Goal: Task Accomplishment & Management: Use online tool/utility

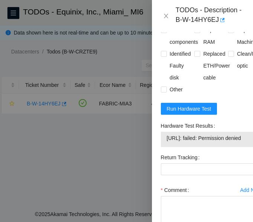
scroll to position [475, 0]
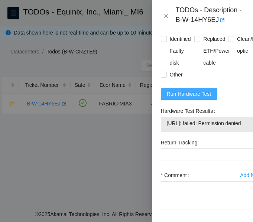
click at [189, 98] on span "Run Hardware Test" at bounding box center [189, 94] width 45 height 8
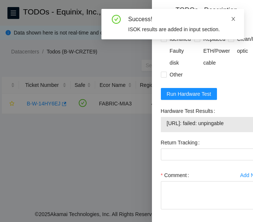
click at [233, 20] on icon "close" at bounding box center [232, 18] width 5 height 5
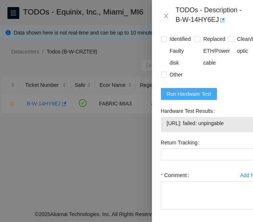
click at [192, 98] on span "Run Hardware Test" at bounding box center [189, 94] width 45 height 8
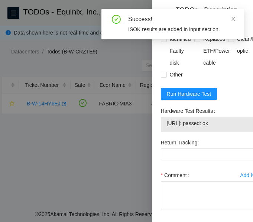
drag, startPoint x: 224, startPoint y: 149, endPoint x: 164, endPoint y: 151, distance: 59.8
click at [164, 132] on div "23.33.214.185: passed: ok" at bounding box center [211, 124] width 101 height 15
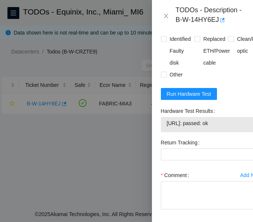
copy tbody "23.33.214.185: passed: ok"
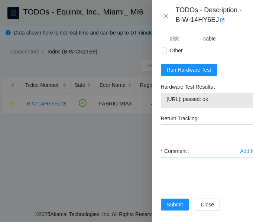
scroll to position [541, 0]
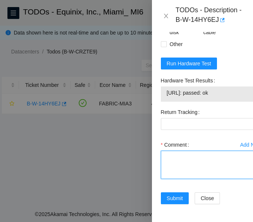
click at [191, 151] on textarea "Comment" at bounding box center [211, 165] width 101 height 28
paste textarea "-Verified ticket is safe to work on: YES -NOCC Authorized: YES -Located server …"
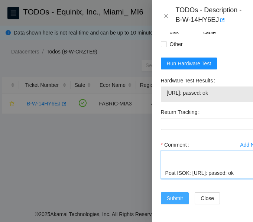
type textarea "-Verified ticket is safe to work on: YES -NOCC Authorized: YES -Located server …"
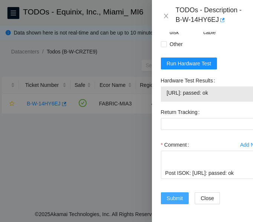
click at [173, 194] on span "Submit" at bounding box center [175, 198] width 16 height 8
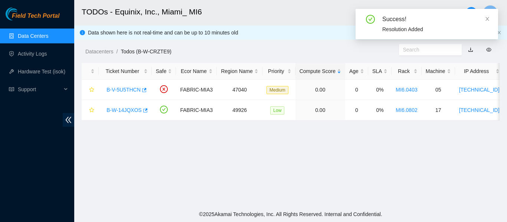
scroll to position [260, 0]
click at [252, 18] on icon "close" at bounding box center [487, 19] width 4 height 4
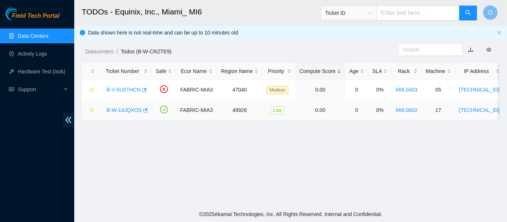
click at [122, 108] on link "B-W-14JQXOS" at bounding box center [123, 110] width 35 height 6
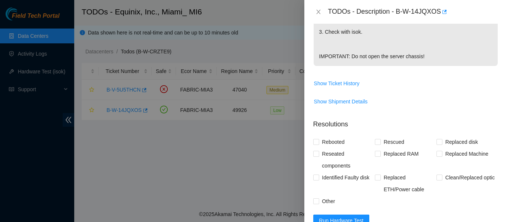
scroll to position [347, 0]
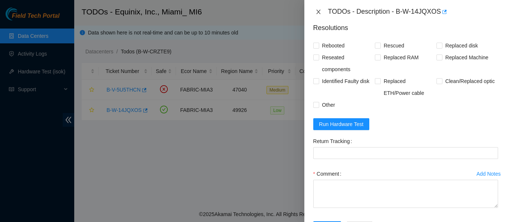
click at [252, 11] on icon "close" at bounding box center [318, 12] width 6 height 6
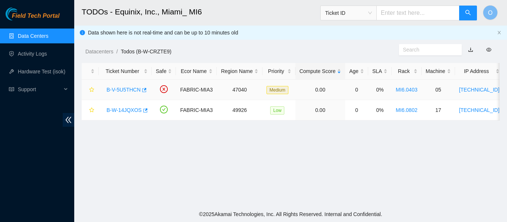
click at [127, 89] on link "B-V-5U5THCN" at bounding box center [123, 90] width 34 height 6
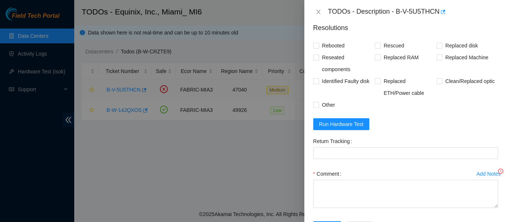
scroll to position [187, 0]
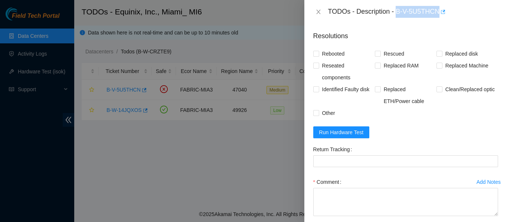
drag, startPoint x: 398, startPoint y: 12, endPoint x: 443, endPoint y: 14, distance: 45.0
click at [252, 14] on div "TODOs - Description - B-V-5U5THCN" at bounding box center [413, 12] width 170 height 12
copy div "B-V-5U5THCN"
click at [252, 12] on icon "close" at bounding box center [318, 12] width 6 height 6
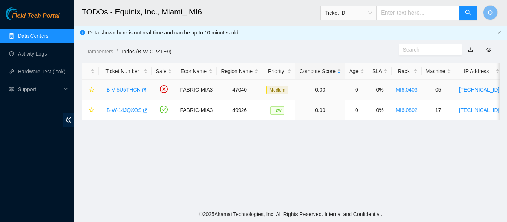
scroll to position [195, 0]
click at [120, 87] on link "B-V-5U5THCN" at bounding box center [123, 90] width 34 height 6
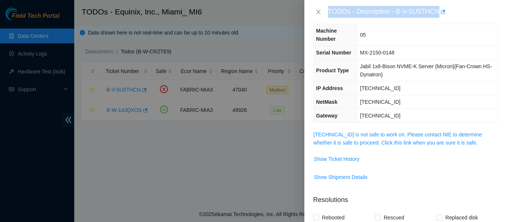
scroll to position [0, 0]
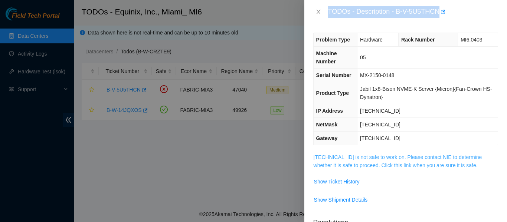
click at [252, 160] on link "23.204.114.200 is not safe to work on. Please contact NIE to determine whether …" at bounding box center [397, 161] width 168 height 14
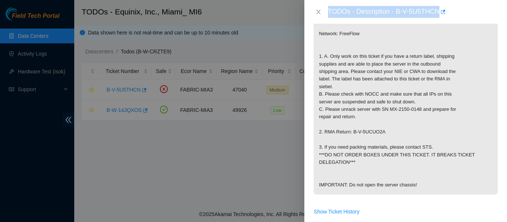
scroll to position [148, 0]
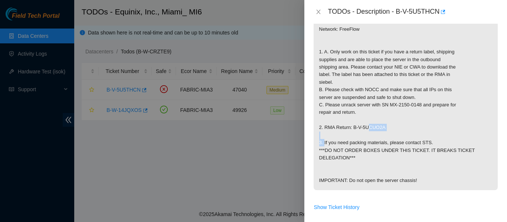
drag, startPoint x: 350, startPoint y: 142, endPoint x: 384, endPoint y: 144, distance: 34.1
click at [252, 144] on p "{'isok_results': {'23.204.114.200': {'passed': 'ok'}}} Network: FreeFlow 1. A. …" at bounding box center [405, 97] width 184 height 185
copy p "B-V-5UCUO2A"
click at [252, 11] on icon "close" at bounding box center [318, 12] width 4 height 4
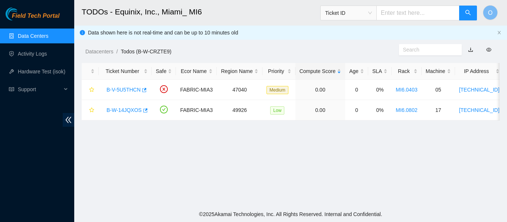
scroll to position [173, 0]
click at [252, 12] on span "Ticket ID" at bounding box center [348, 12] width 47 height 11
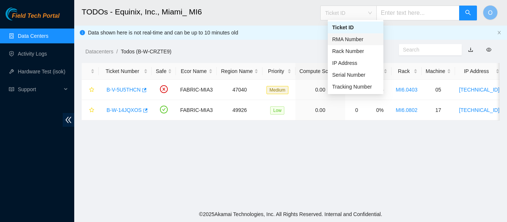
click at [252, 37] on div "RMA Number" at bounding box center [355, 39] width 47 height 8
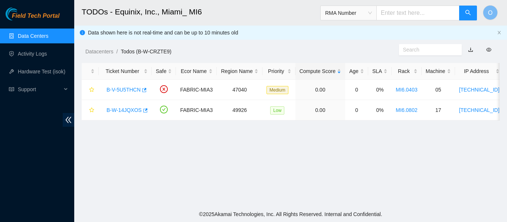
paste input "B-V-5UCUO2A"
type input "B-V-5UCUO2A"
click at [252, 13] on icon "search" at bounding box center [468, 13] width 6 height 6
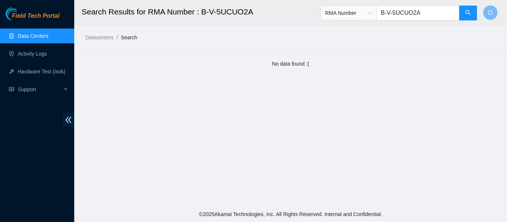
drag, startPoint x: 172, startPoint y: 83, endPoint x: 156, endPoint y: 70, distance: 20.8
click at [174, 82] on main "Search Results for RMA Number : B-V-5UCUO2A RMA Number B-V-5UCUO2A O Datacenter…" at bounding box center [290, 103] width 433 height 207
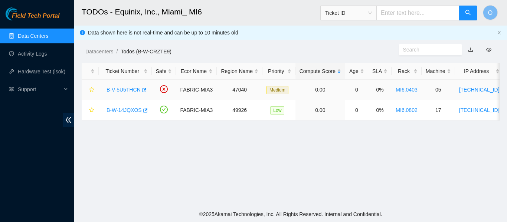
click at [122, 90] on link "B-V-5U5THCN" at bounding box center [123, 90] width 34 height 6
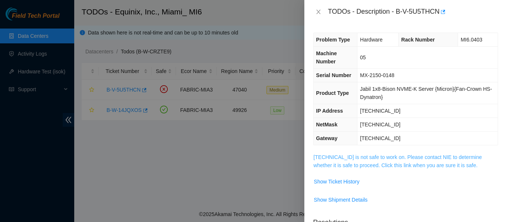
click at [252, 160] on link "23.204.114.200 is not safe to work on. Please contact NIE to determine whether …" at bounding box center [397, 161] width 168 height 14
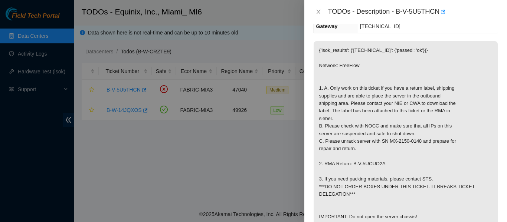
scroll to position [111, 0]
drag, startPoint x: 379, startPoint y: 157, endPoint x: 418, endPoint y: 157, distance: 39.0
click at [252, 157] on p "{'isok_results': {'23.204.114.200': {'passed': 'ok'}}} Network: FreeFlow 1. A. …" at bounding box center [405, 134] width 184 height 185
copy p "SN MX-2150-0148"
click at [252, 10] on icon "close" at bounding box center [318, 12] width 6 height 6
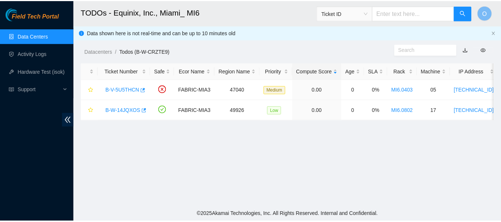
scroll to position [119, 0]
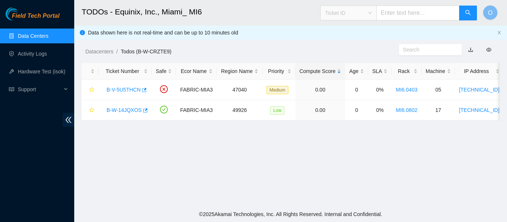
click at [252, 14] on span "Ticket ID" at bounding box center [348, 12] width 47 height 11
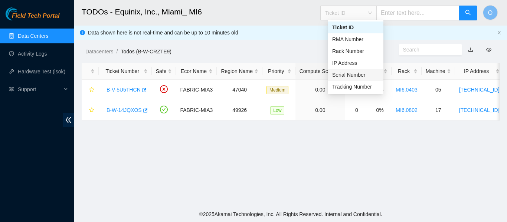
click at [252, 73] on div "Serial Number" at bounding box center [355, 75] width 47 height 8
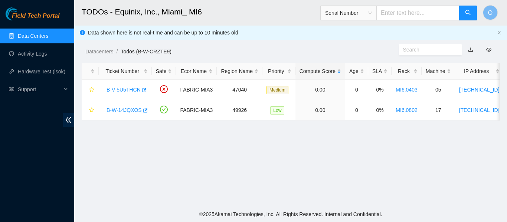
paste input "SN MX-2150-0148"
type input "SN MX-2150-0148"
click at [252, 10] on icon "search" at bounding box center [468, 13] width 6 height 6
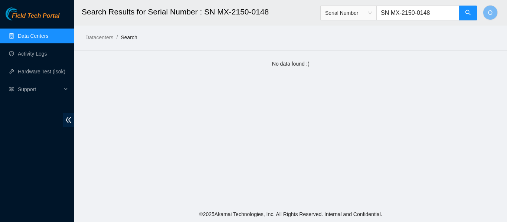
click at [34, 37] on link "Data Centers" at bounding box center [33, 36] width 30 height 6
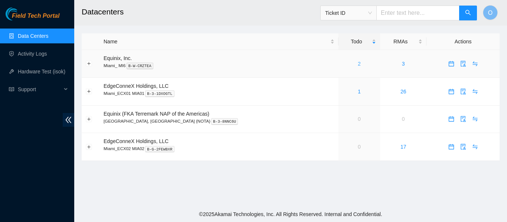
click at [252, 65] on link "2" at bounding box center [359, 64] width 3 height 6
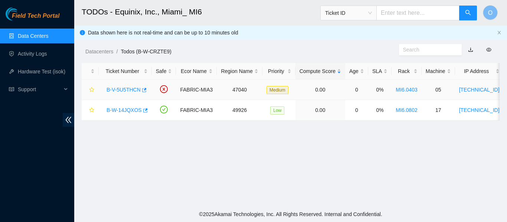
click at [127, 89] on link "B-V-5U5THCN" at bounding box center [123, 90] width 34 height 6
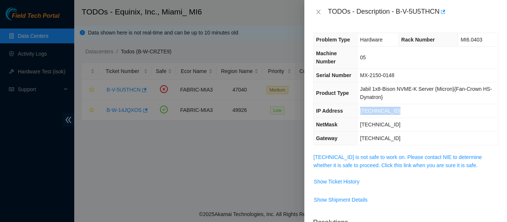
drag, startPoint x: 396, startPoint y: 108, endPoint x: 362, endPoint y: 106, distance: 33.9
click at [252, 108] on td "[TECHNICAL_ID]" at bounding box center [427, 111] width 140 height 14
copy span "[TECHNICAL_ID]"
click at [252, 11] on icon "close" at bounding box center [318, 12] width 4 height 4
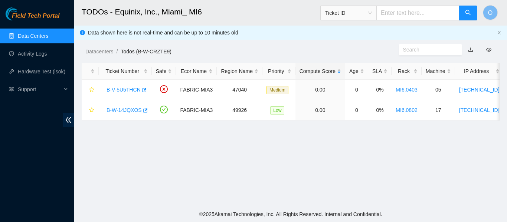
click at [252, 13] on span "Ticket ID" at bounding box center [348, 12] width 47 height 11
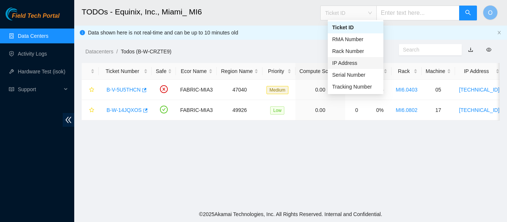
click at [252, 66] on div "IP Address" at bounding box center [355, 63] width 47 height 8
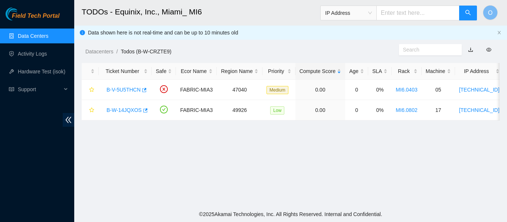
paste input "[TECHNICAL_ID]"
type input "[TECHNICAL_ID]"
click at [252, 11] on icon "search" at bounding box center [468, 13] width 6 height 6
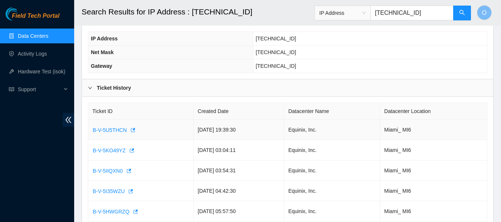
scroll to position [185, 0]
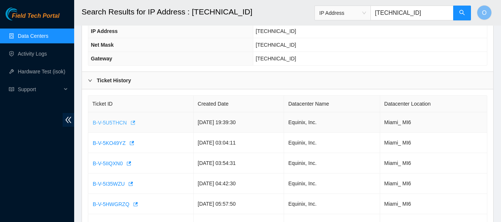
click at [113, 123] on span "B-V-5U5THCN" at bounding box center [110, 123] width 34 height 8
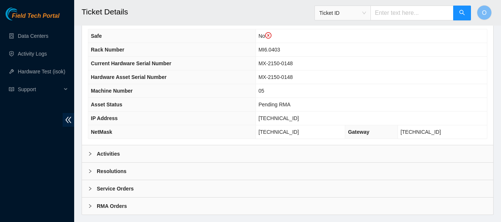
scroll to position [287, 0]
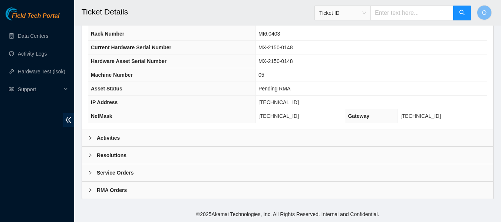
click at [107, 189] on b "RMA Orders" at bounding box center [112, 190] width 30 height 8
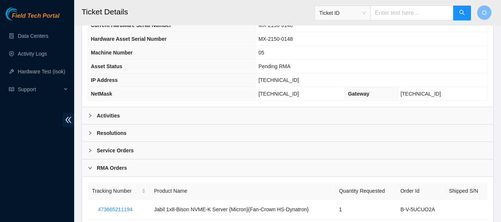
scroll to position [336, 0]
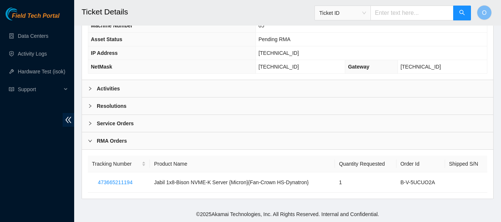
click at [114, 142] on b "RMA Orders" at bounding box center [112, 141] width 30 height 8
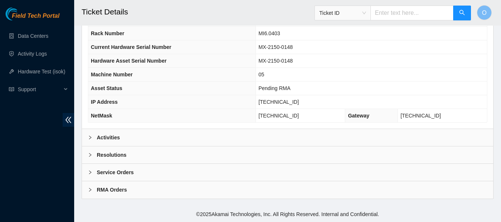
scroll to position [287, 0]
click at [119, 173] on b "Service Orders" at bounding box center [115, 173] width 37 height 8
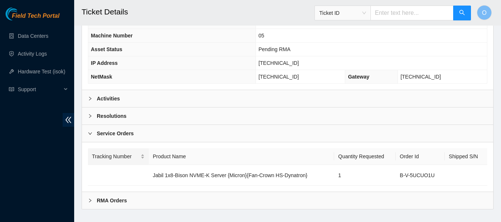
scroll to position [337, 0]
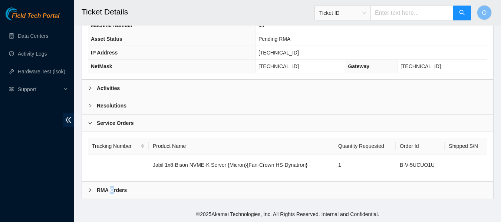
click at [112, 191] on b "RMA Orders" at bounding box center [112, 190] width 30 height 8
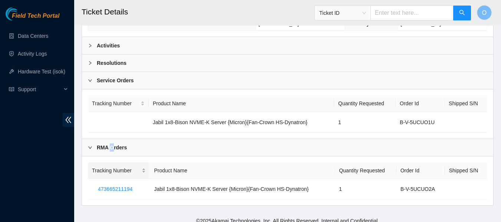
scroll to position [386, 0]
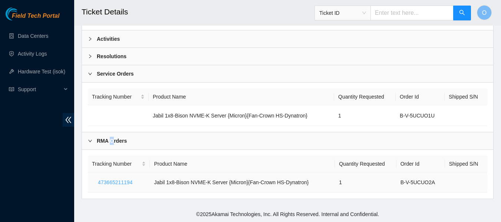
click at [116, 184] on span "473665211194" at bounding box center [115, 182] width 35 height 8
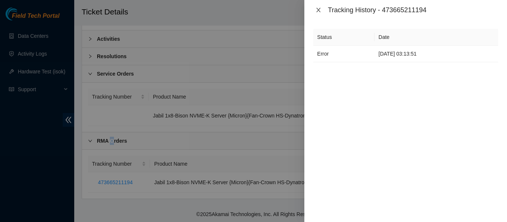
click at [319, 10] on icon "close" at bounding box center [318, 10] width 6 height 6
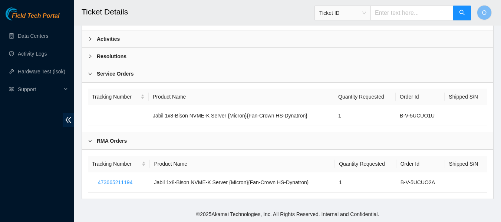
click at [177, 141] on div "RMA Orders" at bounding box center [287, 140] width 411 height 17
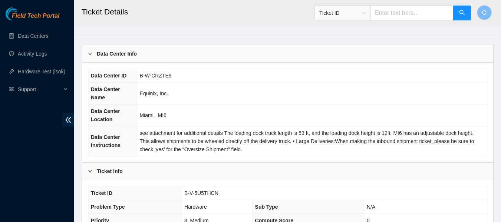
scroll to position [0, 0]
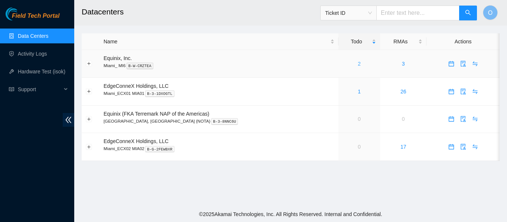
click at [358, 65] on link "2" at bounding box center [359, 64] width 3 height 6
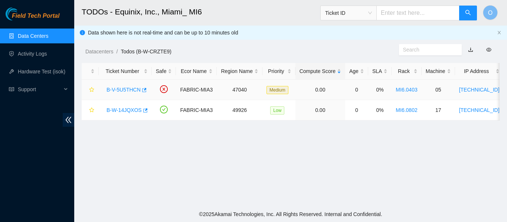
click at [130, 89] on link "B-V-5U5THCN" at bounding box center [123, 90] width 34 height 6
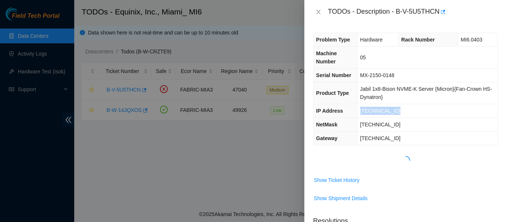
drag, startPoint x: 396, startPoint y: 112, endPoint x: 354, endPoint y: 112, distance: 42.3
click at [354, 112] on tr "IP Address 23.204.114.200" at bounding box center [405, 111] width 184 height 14
copy tr "[TECHNICAL_ID]"
click at [318, 14] on icon "close" at bounding box center [318, 12] width 6 height 6
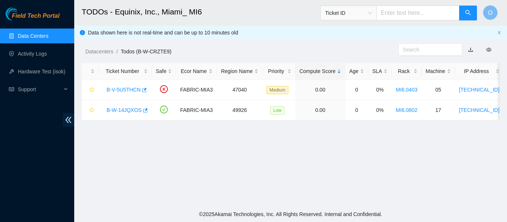
click at [372, 11] on span "Ticket ID" at bounding box center [348, 12] width 47 height 11
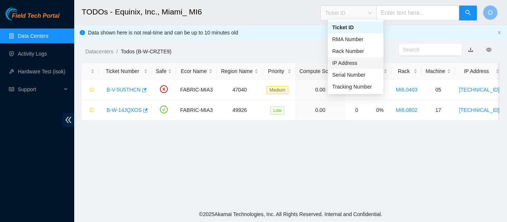
click at [357, 63] on div "IP Address" at bounding box center [355, 63] width 47 height 8
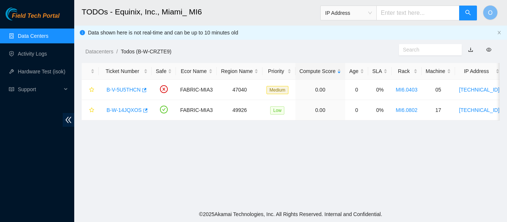
paste input "[TECHNICAL_ID]"
type input "[TECHNICAL_ID]"
click at [468, 16] on icon "search" at bounding box center [468, 13] width 6 height 6
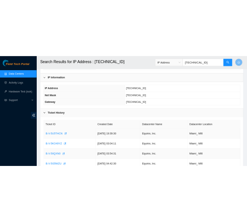
scroll to position [185, 0]
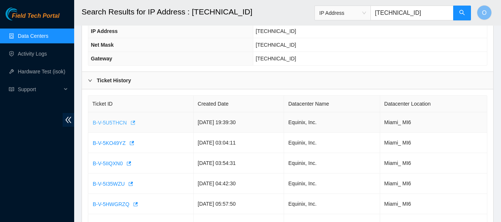
click at [132, 122] on icon "button" at bounding box center [133, 123] width 4 height 4
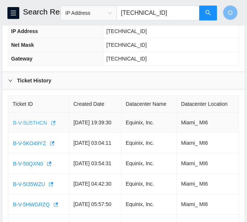
click at [33, 121] on span "B-V-5U5THCN" at bounding box center [30, 123] width 34 height 8
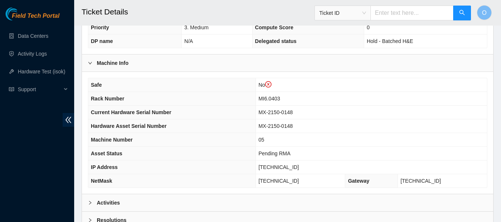
scroll to position [287, 0]
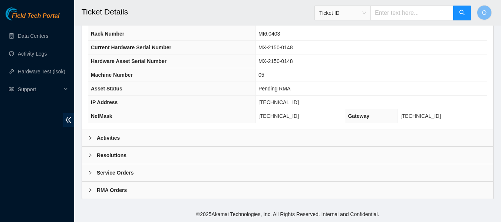
click at [125, 174] on b "Service Orders" at bounding box center [115, 173] width 37 height 8
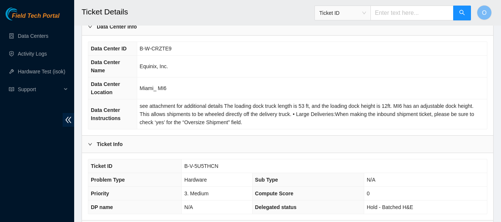
scroll to position [0, 0]
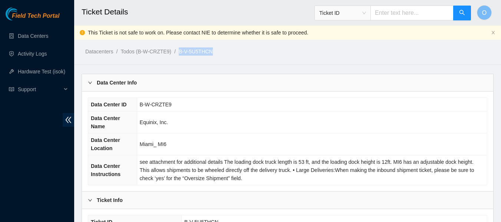
drag, startPoint x: 217, startPoint y: 52, endPoint x: 178, endPoint y: 53, distance: 39.0
click at [178, 53] on ol "Datacenters / Todos (B-W-CRZTE9) / B-V-5U5THCN /" at bounding box center [239, 51] width 309 height 8
copy ol "B-V-5U5THCN"
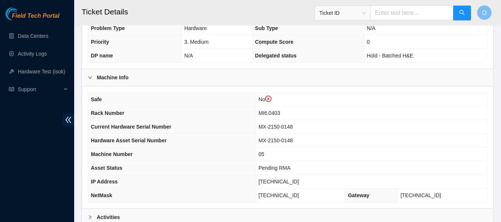
scroll to position [185, 0]
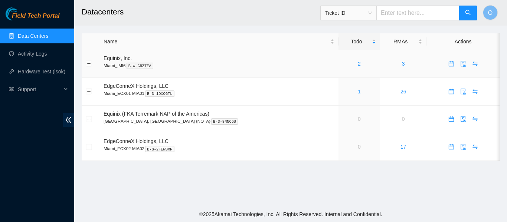
click at [344, 63] on div "2" at bounding box center [358, 64] width 33 height 8
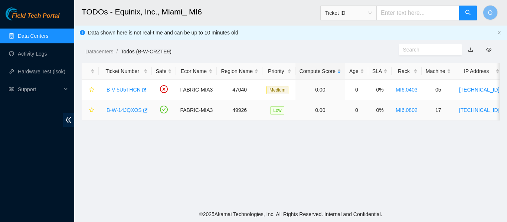
click at [127, 108] on link "B-W-14JQXOS" at bounding box center [123, 110] width 35 height 6
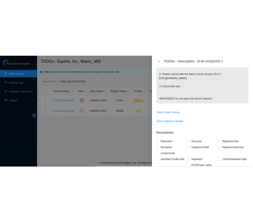
scroll to position [223, 0]
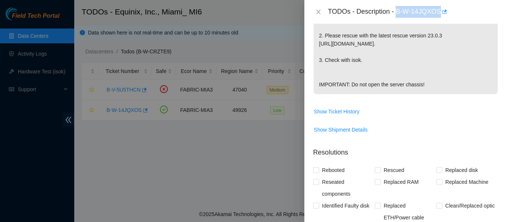
drag, startPoint x: 398, startPoint y: 12, endPoint x: 463, endPoint y: 14, distance: 65.7
click at [463, 14] on div "TODOs - Description - B-W-14JQXOS" at bounding box center [413, 12] width 170 height 12
copy div "B-W-14JQXOS"
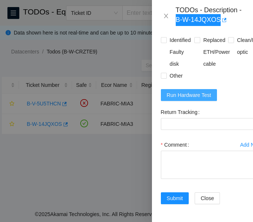
scroll to position [494, 0]
click at [201, 96] on span "Run Hardware Test" at bounding box center [189, 95] width 45 height 8
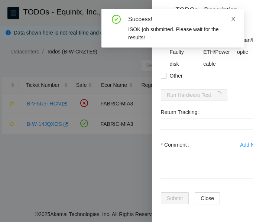
click at [233, 17] on icon "close" at bounding box center [232, 18] width 5 height 5
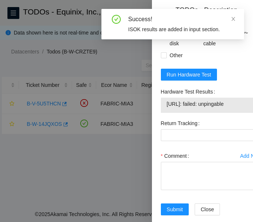
drag, startPoint x: 243, startPoint y: 129, endPoint x: 163, endPoint y: 130, distance: 80.5
click at [163, 113] on div "[URL]: failed: unpingable" at bounding box center [211, 105] width 101 height 15
copy tbody "[URL]: failed: unpingable"
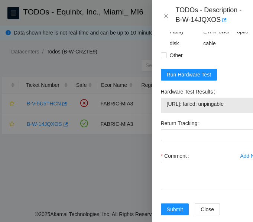
click at [234, 61] on div "Rebooted Rescued Replaced disk Reseated components Replaced RAM Replaced Machin…" at bounding box center [211, 13] width 101 height 95
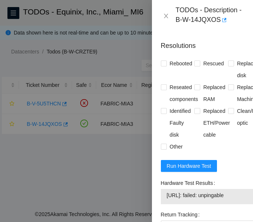
scroll to position [383, 0]
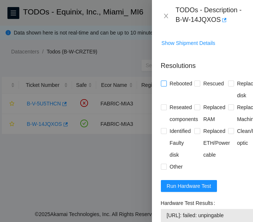
drag, startPoint x: 164, startPoint y: 109, endPoint x: 169, endPoint y: 109, distance: 5.2
click at [167, 89] on label "Rebooted" at bounding box center [178, 84] width 35 height 12
click at [166, 86] on input "Rebooted" at bounding box center [163, 83] width 5 height 5
checkbox input "true"
click at [195, 86] on input "Rescued" at bounding box center [196, 83] width 5 height 5
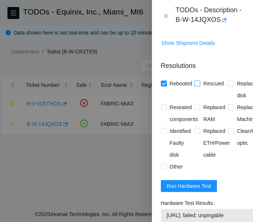
checkbox input "true"
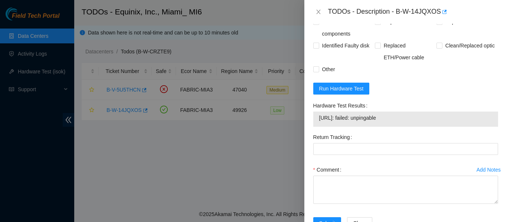
scroll to position [334, 0]
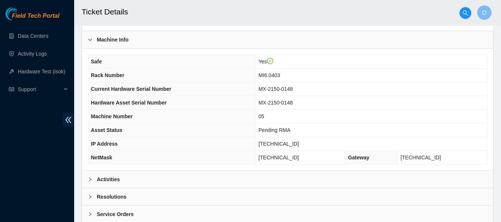
scroll to position [273, 0]
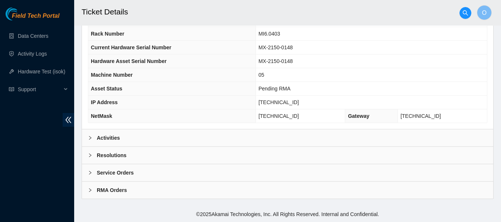
click at [118, 190] on b "RMA Orders" at bounding box center [112, 190] width 30 height 8
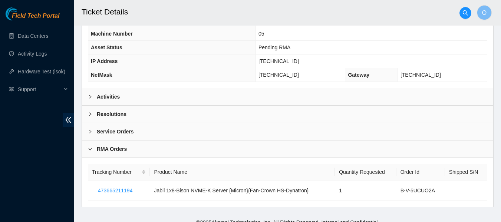
scroll to position [322, 0]
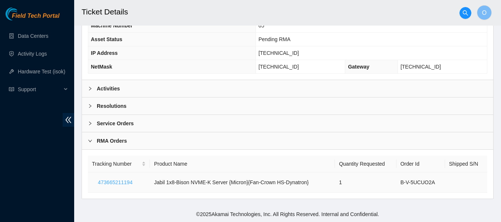
drag, startPoint x: 137, startPoint y: 183, endPoint x: 99, endPoint y: 187, distance: 37.7
click at [99, 187] on button "473665211194" at bounding box center [115, 183] width 46 height 12
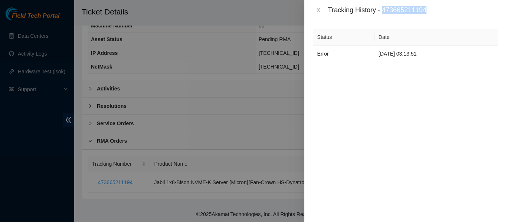
drag, startPoint x: 384, startPoint y: 11, endPoint x: 430, endPoint y: 6, distance: 47.0
click at [252, 6] on div "Tracking History - 473665211194" at bounding box center [413, 10] width 170 height 8
copy div "473665211194"
click at [252, 10] on icon "close" at bounding box center [318, 10] width 6 height 6
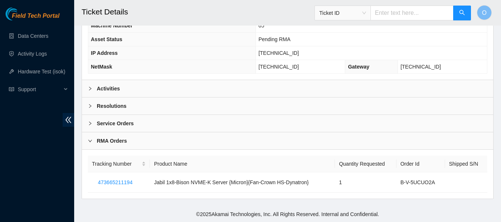
click at [115, 124] on b "Service Orders" at bounding box center [115, 123] width 37 height 8
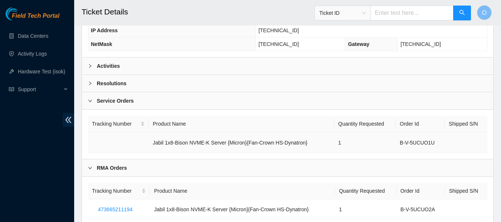
scroll to position [372, 0]
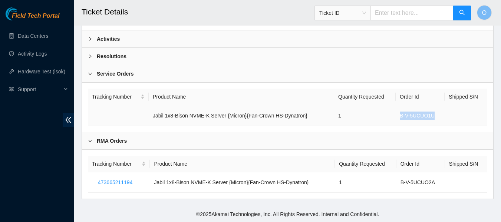
drag, startPoint x: 400, startPoint y: 115, endPoint x: 434, endPoint y: 115, distance: 34.5
click at [252, 115] on td "B-V-5UCUO1U" at bounding box center [420, 115] width 49 height 21
copy td "B-V-5UCUO1U"
click at [252, 188] on td at bounding box center [466, 183] width 42 height 20
drag, startPoint x: 437, startPoint y: 182, endPoint x: 399, endPoint y: 184, distance: 37.9
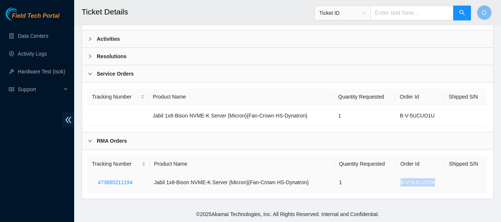
click at [252, 184] on td "B-V-5UCUO2A" at bounding box center [421, 183] width 49 height 20
copy td "B-V-5UCUO2A"
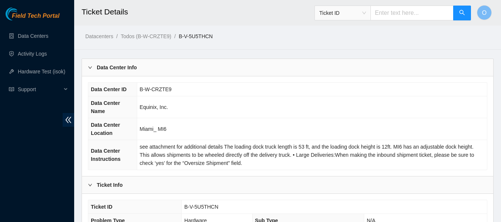
scroll to position [0, 0]
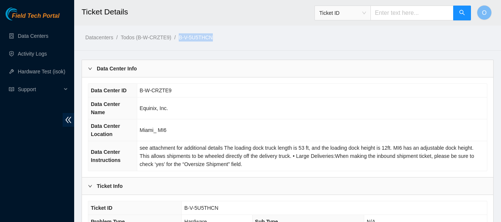
drag, startPoint x: 215, startPoint y: 37, endPoint x: 178, endPoint y: 39, distance: 37.5
click at [178, 39] on ol "Datacenters / Todos (B-W-CRZTE9) / B-V-5U5THCN /" at bounding box center [239, 37] width 309 height 8
copy ol "B-V-5U5THCN"
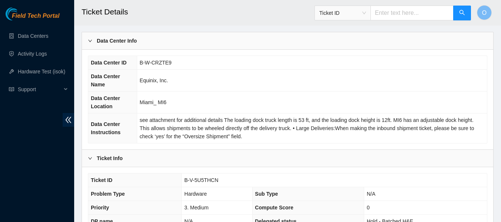
scroll to position [148, 0]
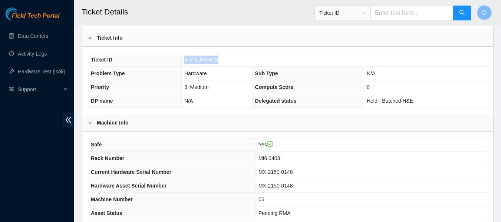
drag, startPoint x: 222, startPoint y: 60, endPoint x: 184, endPoint y: 59, distance: 38.6
click at [184, 59] on td "B-V-5U5THCN" at bounding box center [334, 60] width 305 height 14
copy span "B-V-5U5THCN"
